Goal: Navigation & Orientation: Find specific page/section

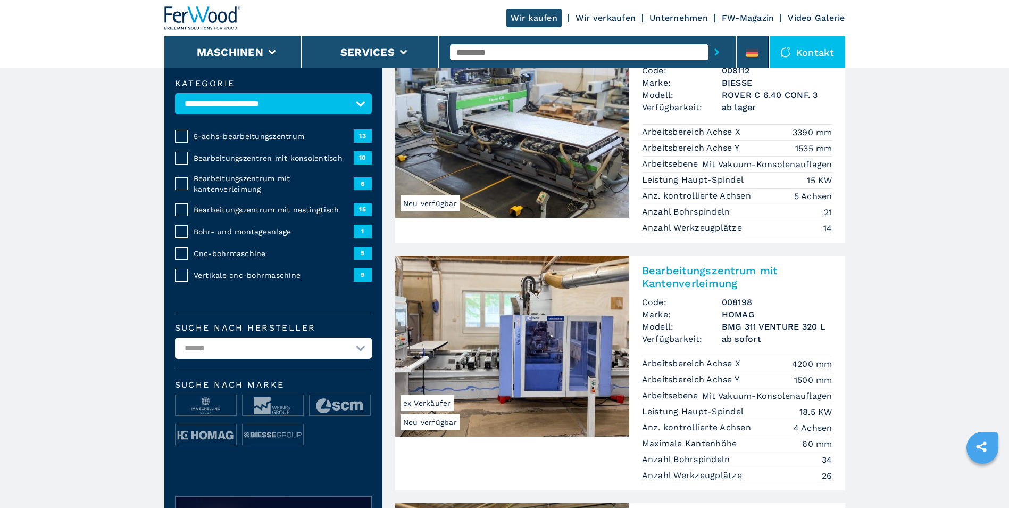
scroll to position [106, 0]
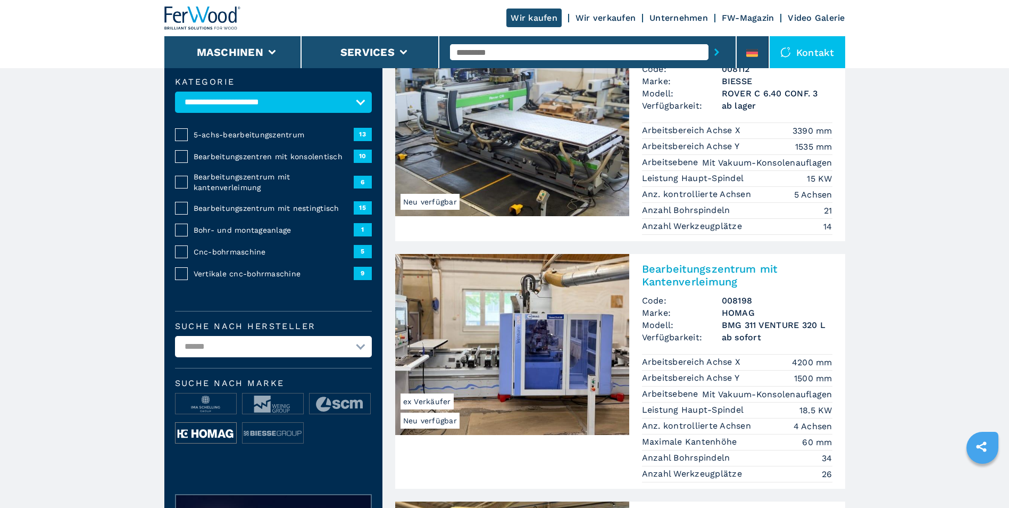
click at [197, 428] on img at bounding box center [206, 432] width 61 height 21
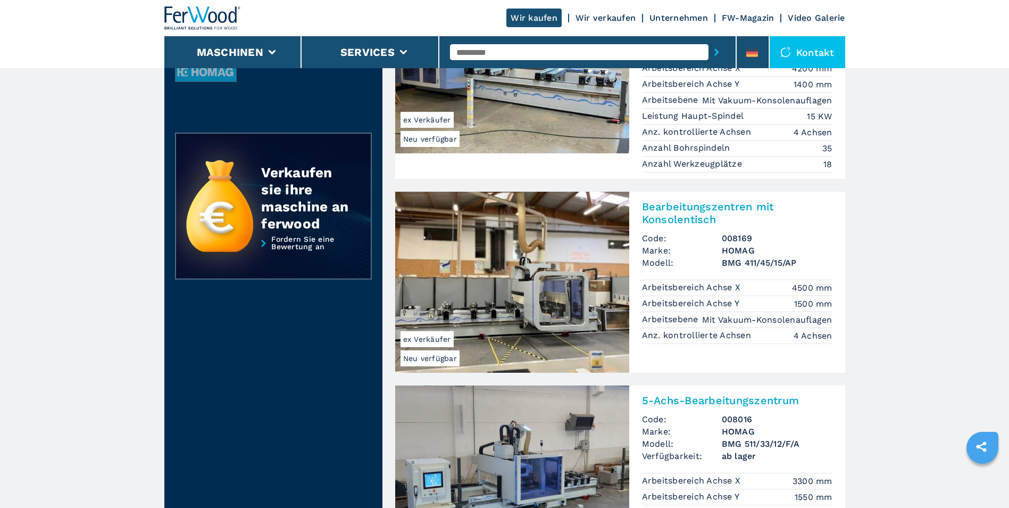
scroll to position [426, 0]
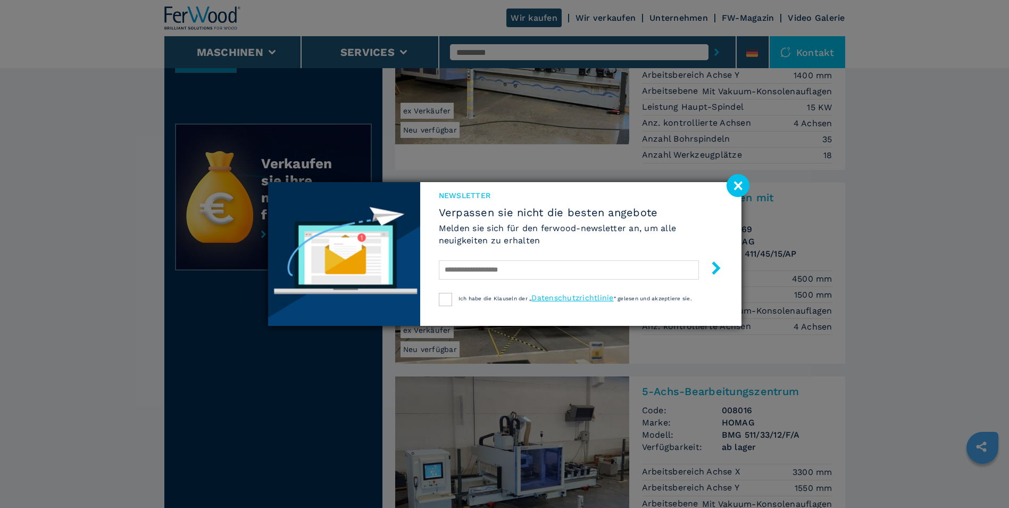
click at [743, 181] on image at bounding box center [738, 185] width 23 height 23
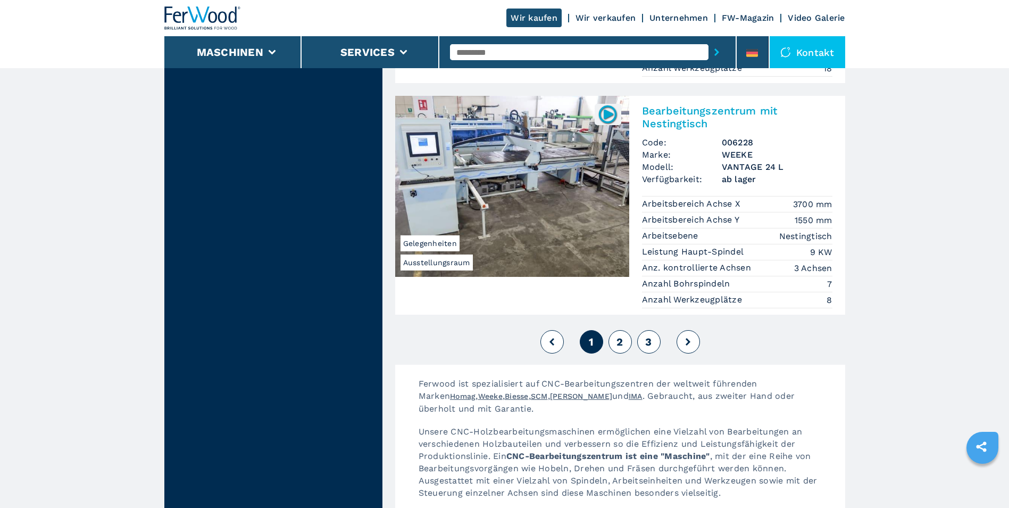
scroll to position [2660, 0]
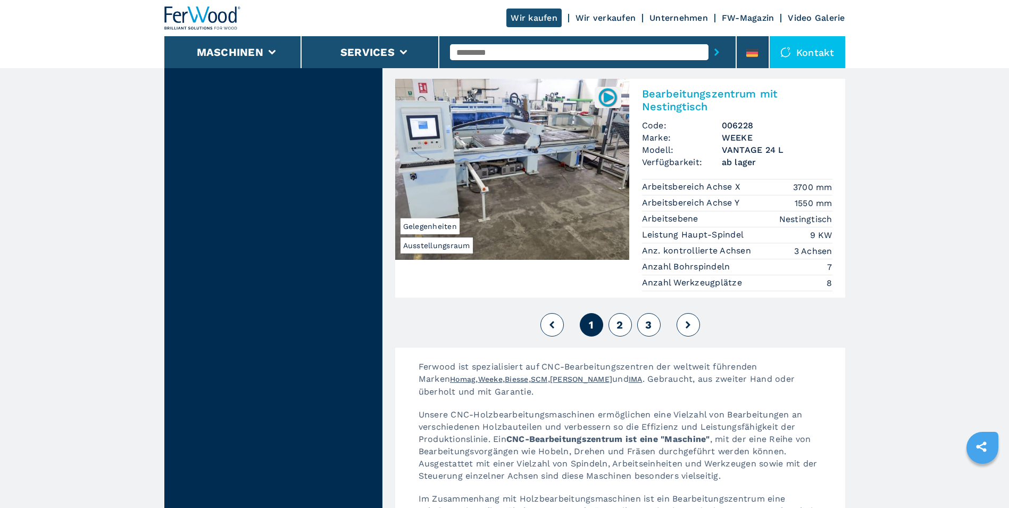
click at [621, 318] on span "2" at bounding box center [620, 324] width 6 height 13
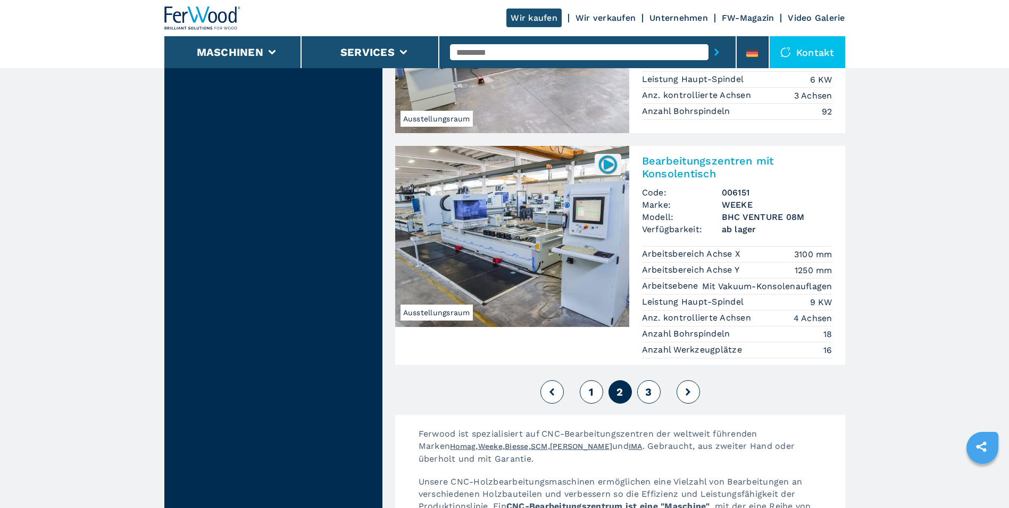
scroll to position [2607, 0]
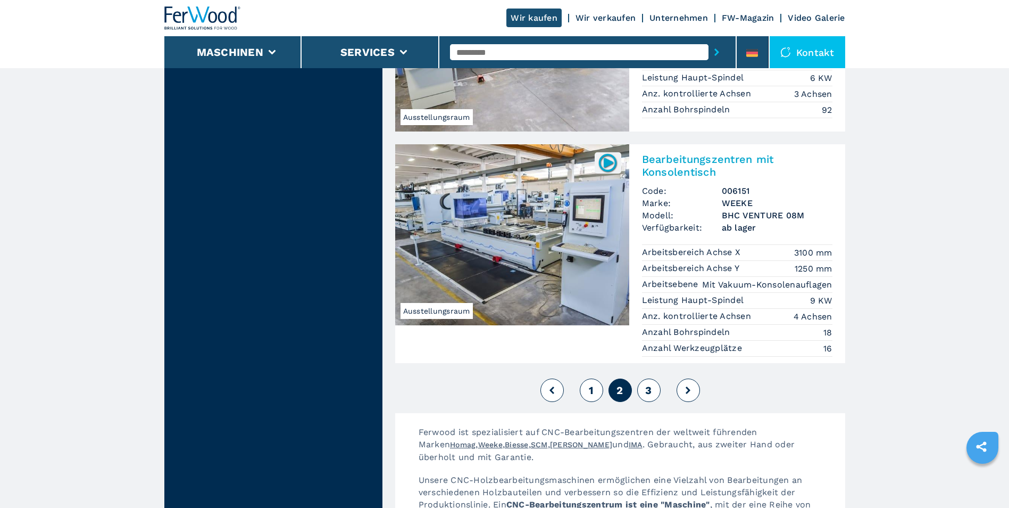
click at [652, 384] on span "3" at bounding box center [648, 390] width 6 height 13
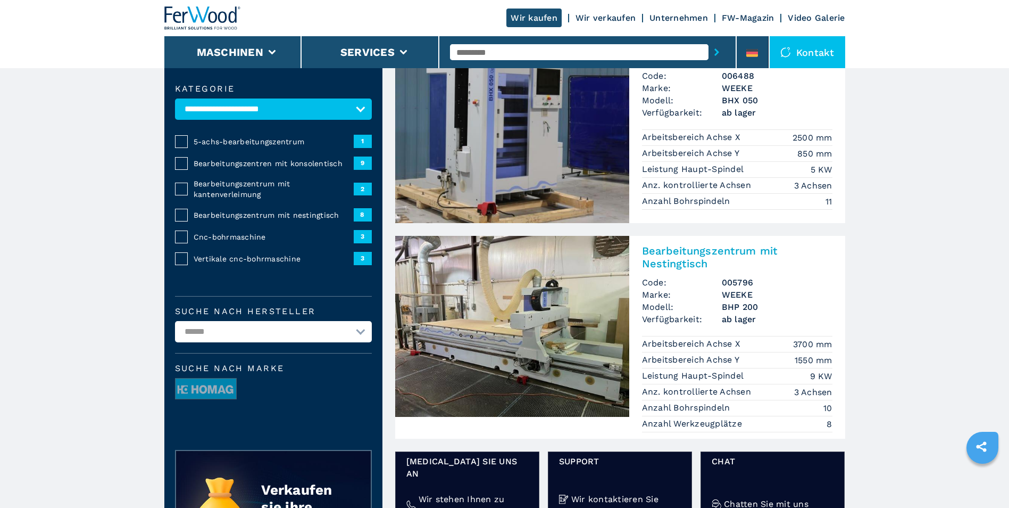
scroll to position [213, 0]
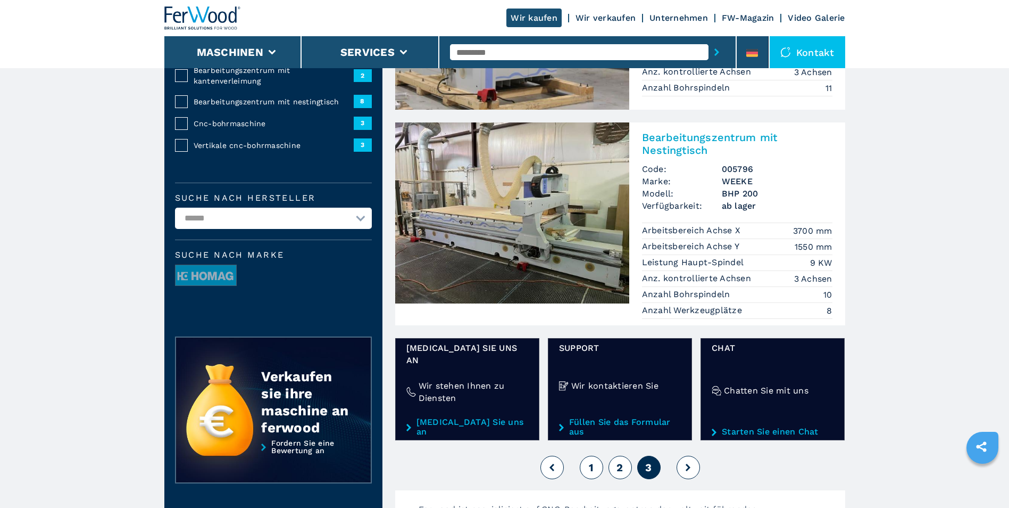
click at [624, 455] on button "2" at bounding box center [620, 466] width 23 height 23
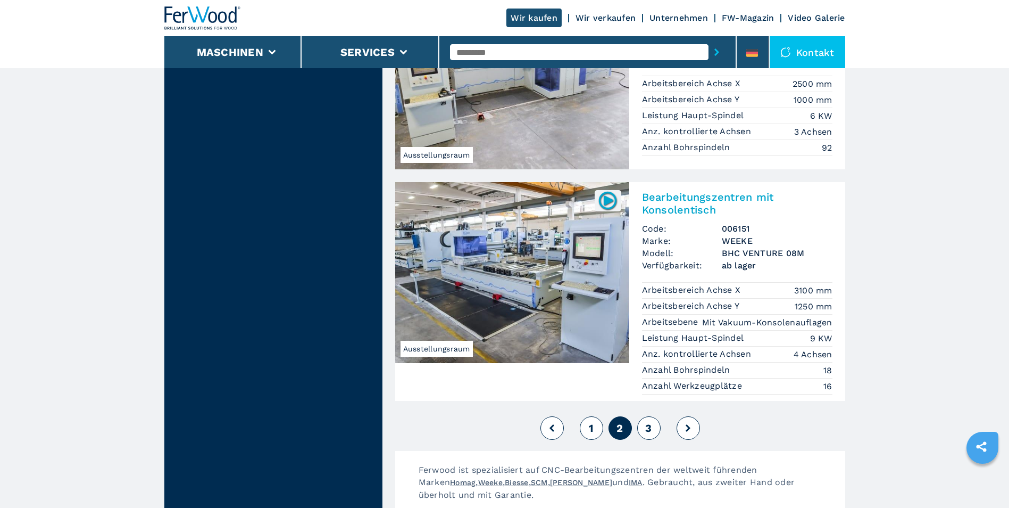
scroll to position [2554, 0]
